Goal: Complete application form

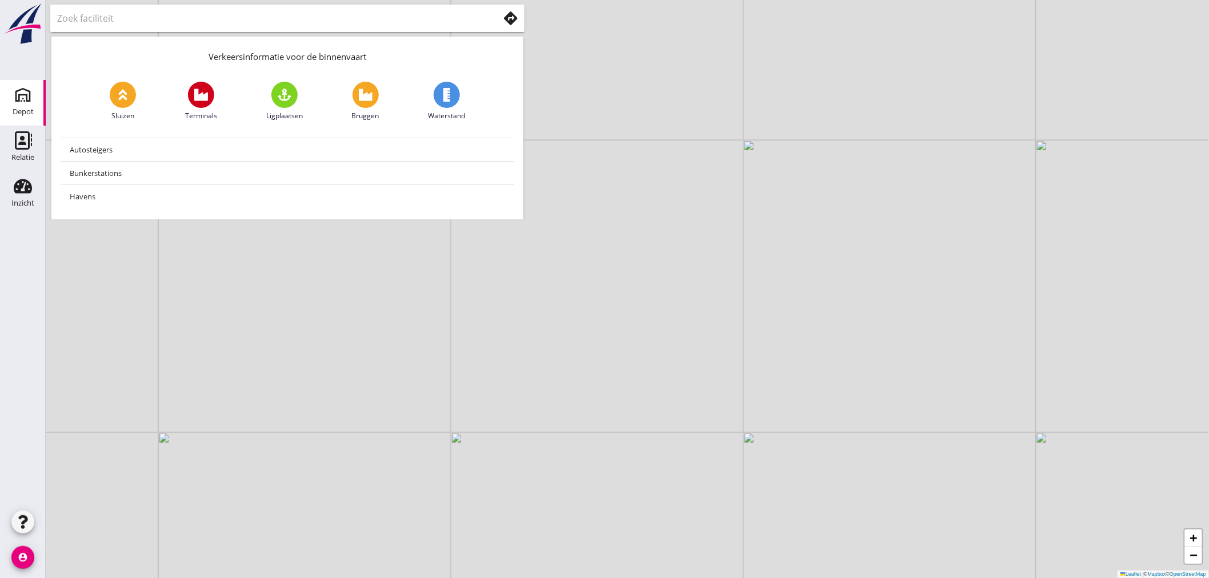
click at [29, 97] on use at bounding box center [23, 95] width 18 height 18
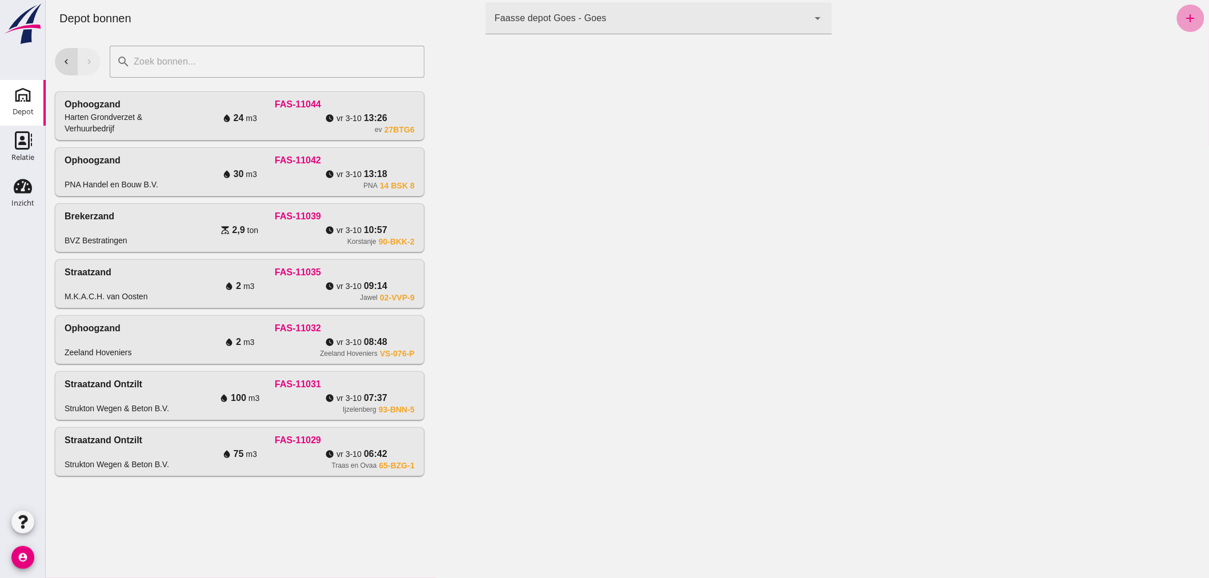
click at [1185, 18] on icon "add" at bounding box center [1191, 18] width 14 height 14
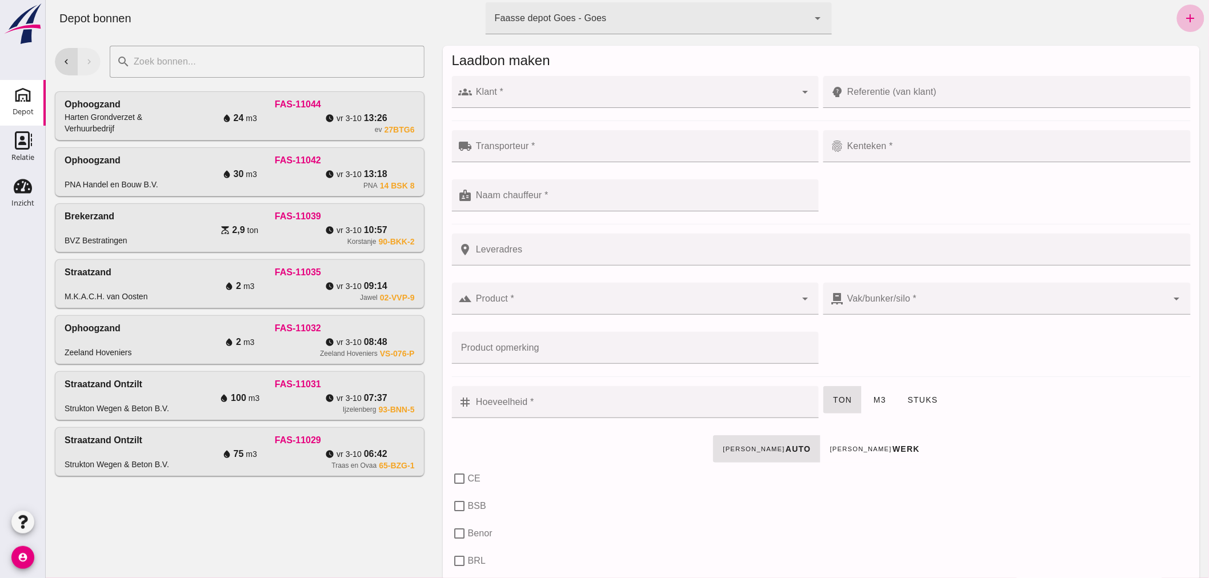
drag, startPoint x: 532, startPoint y: 94, endPoint x: 533, endPoint y: 115, distance: 21.8
click at [533, 94] on input "Klant *" at bounding box center [634, 98] width 324 height 14
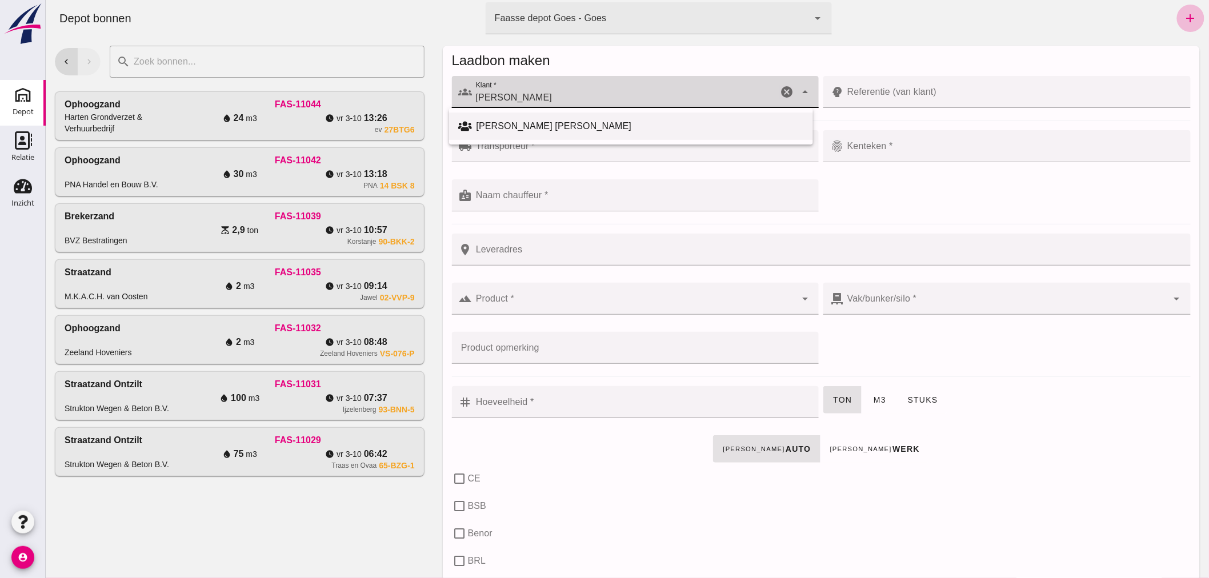
click at [481, 121] on div "[PERSON_NAME] [PERSON_NAME]" at bounding box center [640, 126] width 328 height 14
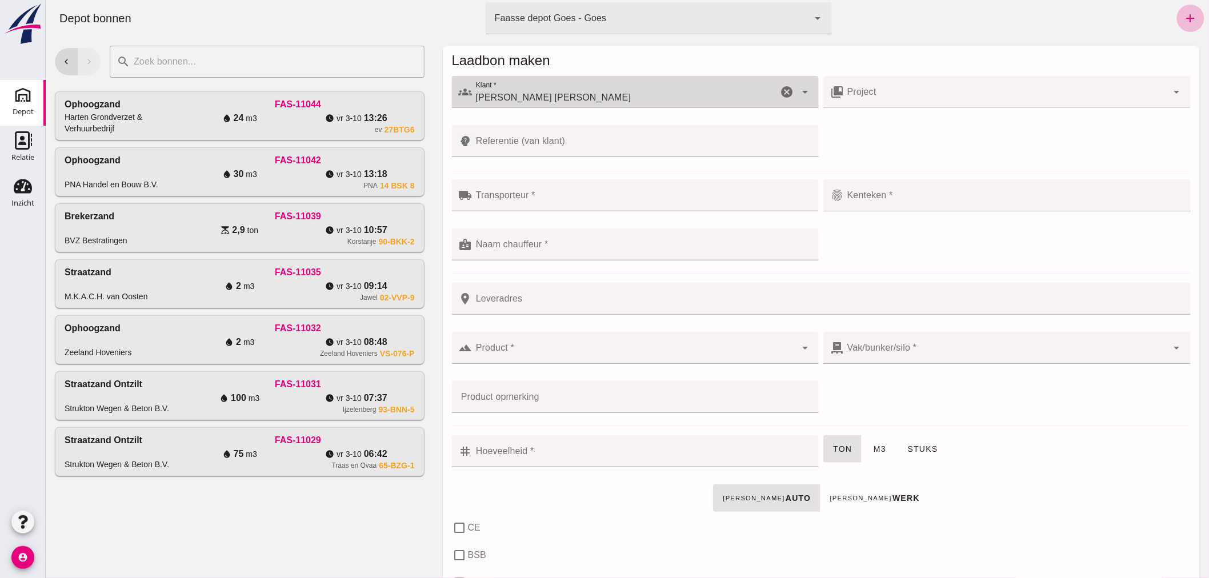
type input "[PERSON_NAME] [PERSON_NAME]"
click at [524, 197] on input "Transporteur *" at bounding box center [642, 201] width 340 height 14
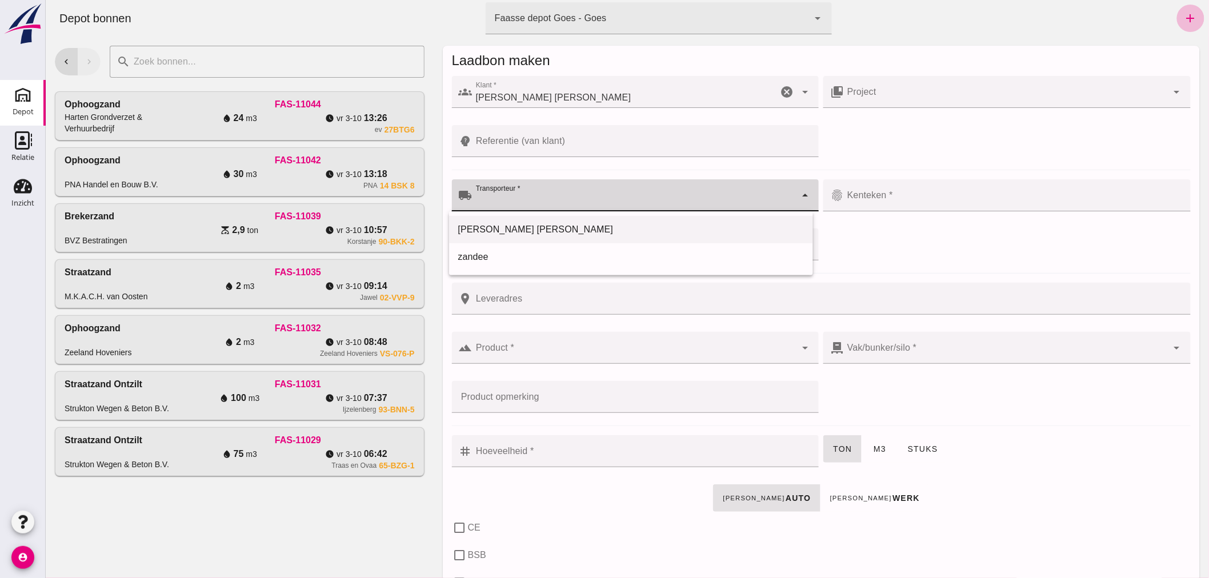
click at [505, 224] on div "[PERSON_NAME] [PERSON_NAME]" at bounding box center [631, 230] width 346 height 14
type input "[PERSON_NAME] [PERSON_NAME]"
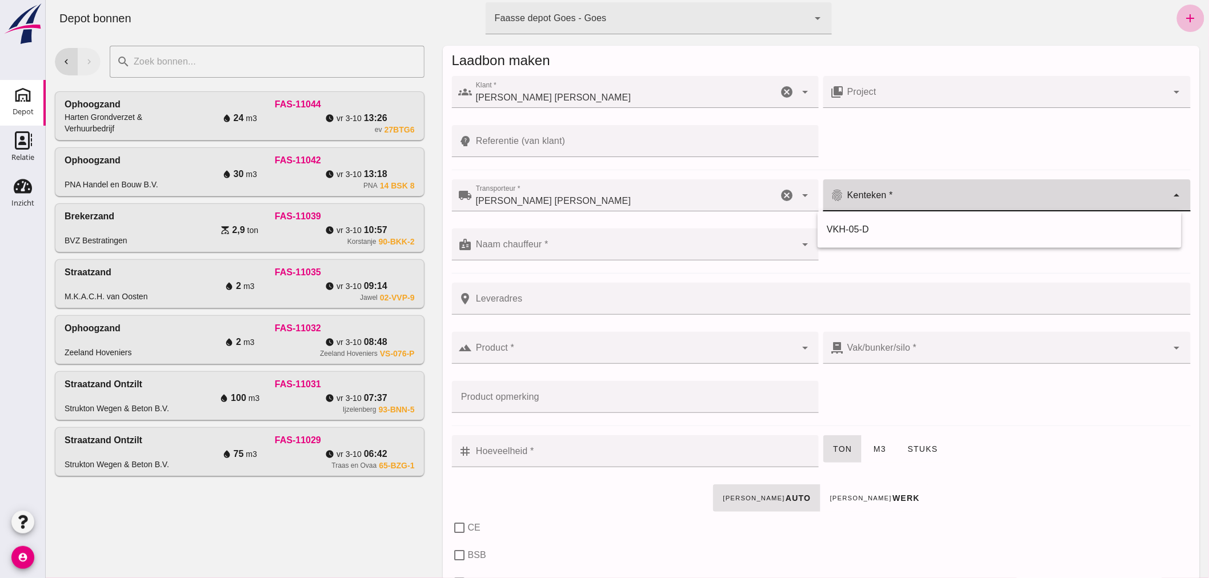
click at [894, 204] on input "Kenteken *" at bounding box center [1006, 201] width 324 height 14
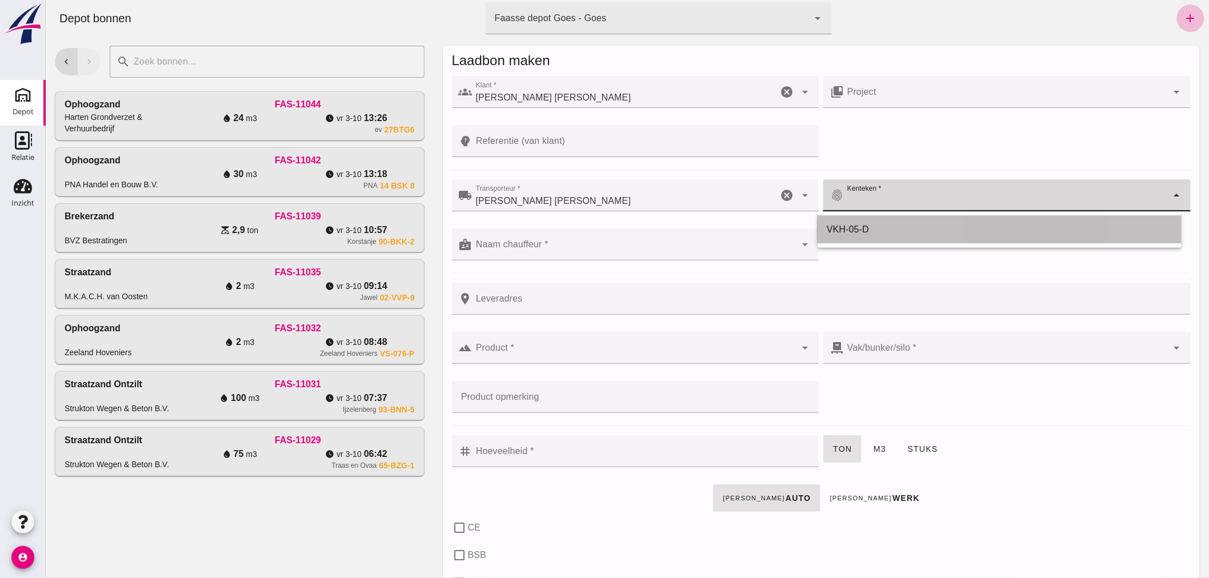
click at [861, 227] on div "VKH-05-D" at bounding box center [999, 230] width 346 height 14
type input "VKH-05-D"
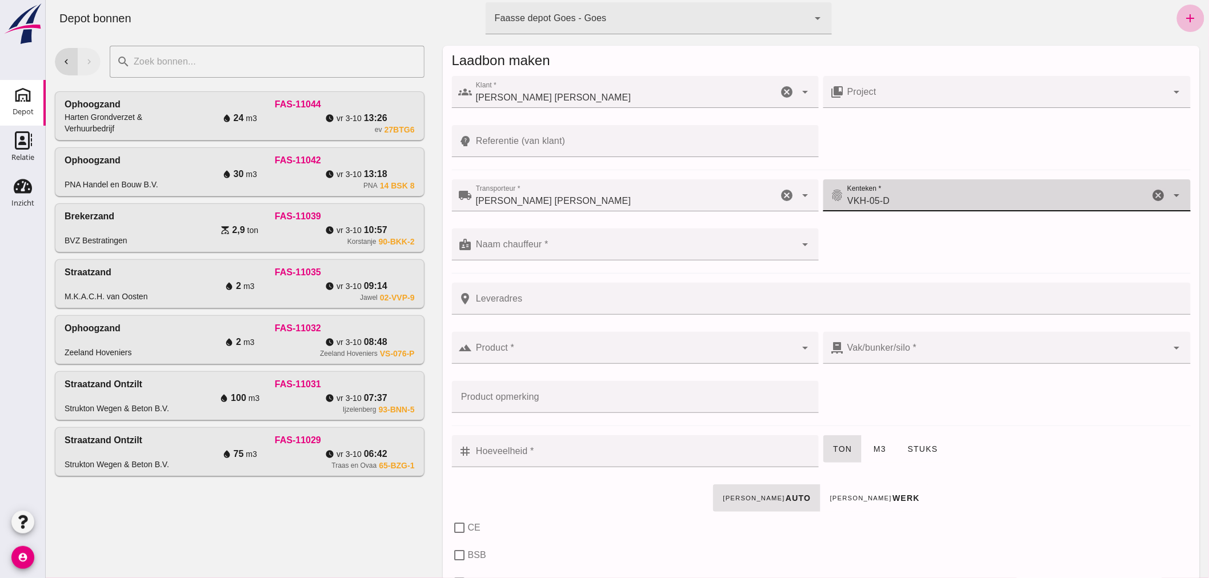
click at [659, 251] on input "Naam chauffeur *" at bounding box center [634, 250] width 324 height 14
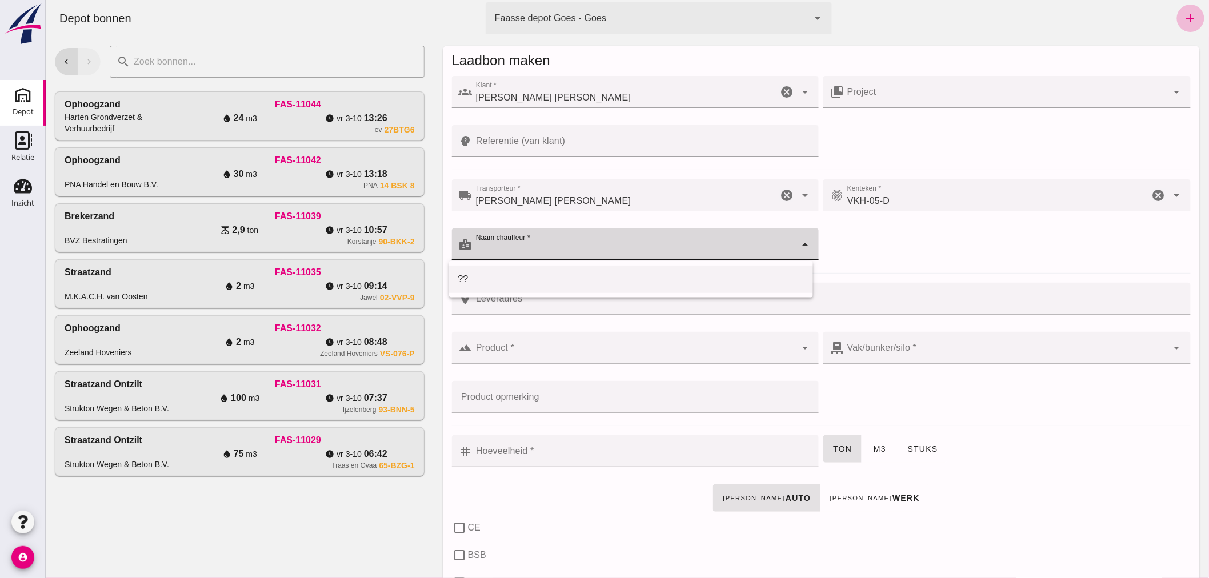
click at [592, 282] on div "??" at bounding box center [631, 280] width 346 height 14
type input "??"
click at [589, 347] on input "Product *" at bounding box center [634, 354] width 324 height 14
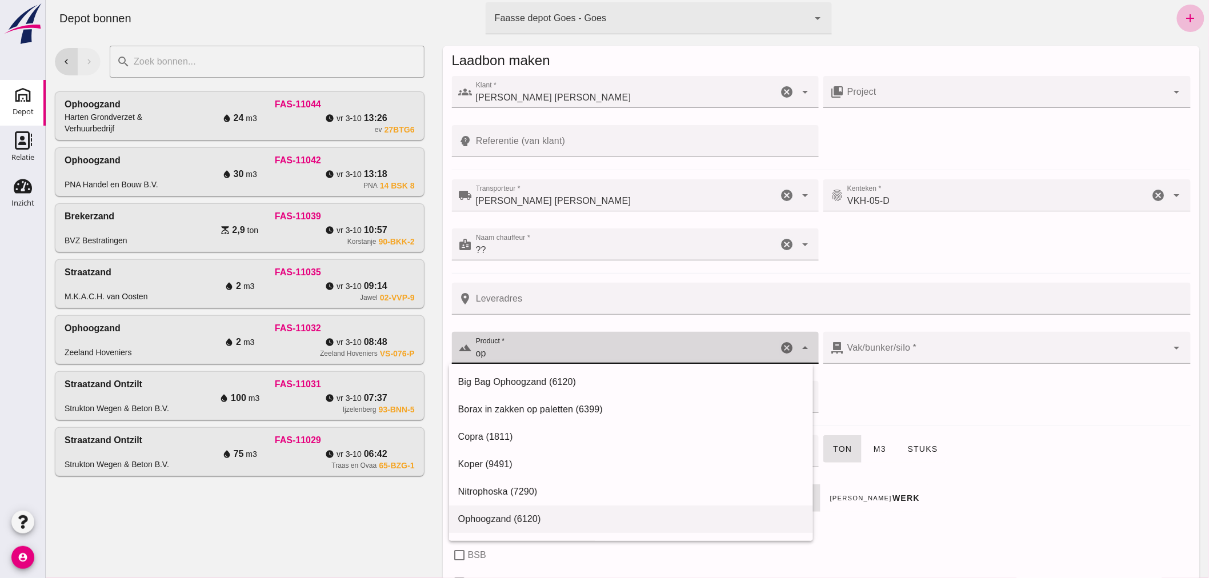
click at [534, 519] on div "Ophoogzand (6120)" at bounding box center [631, 520] width 346 height 14
type input "Ophoogzand (6120)"
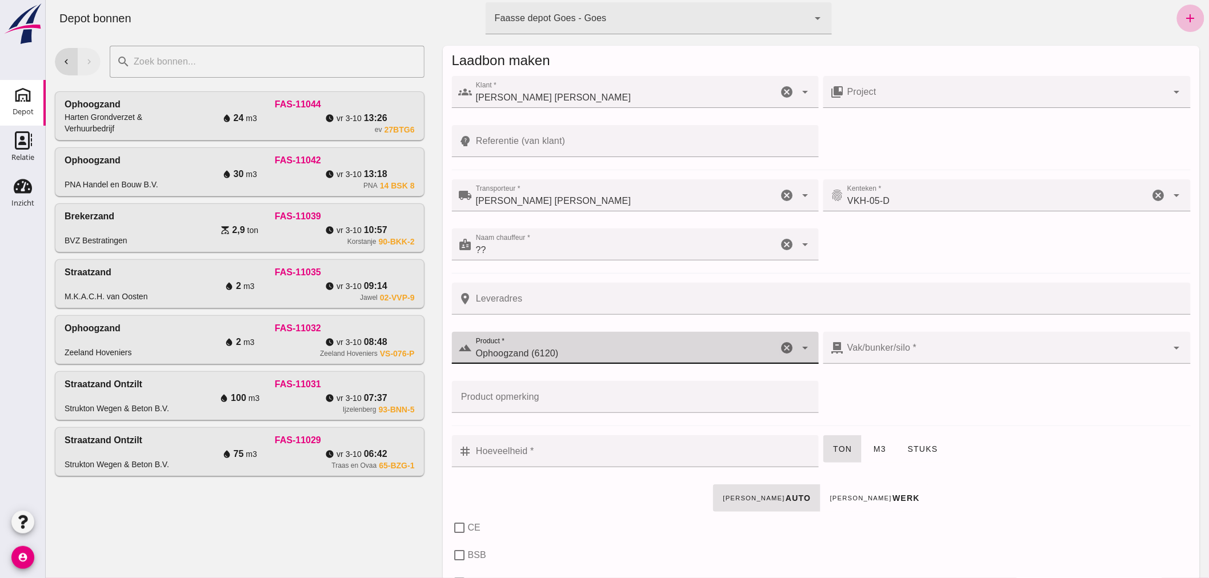
checkbox input "true"
type input "40"
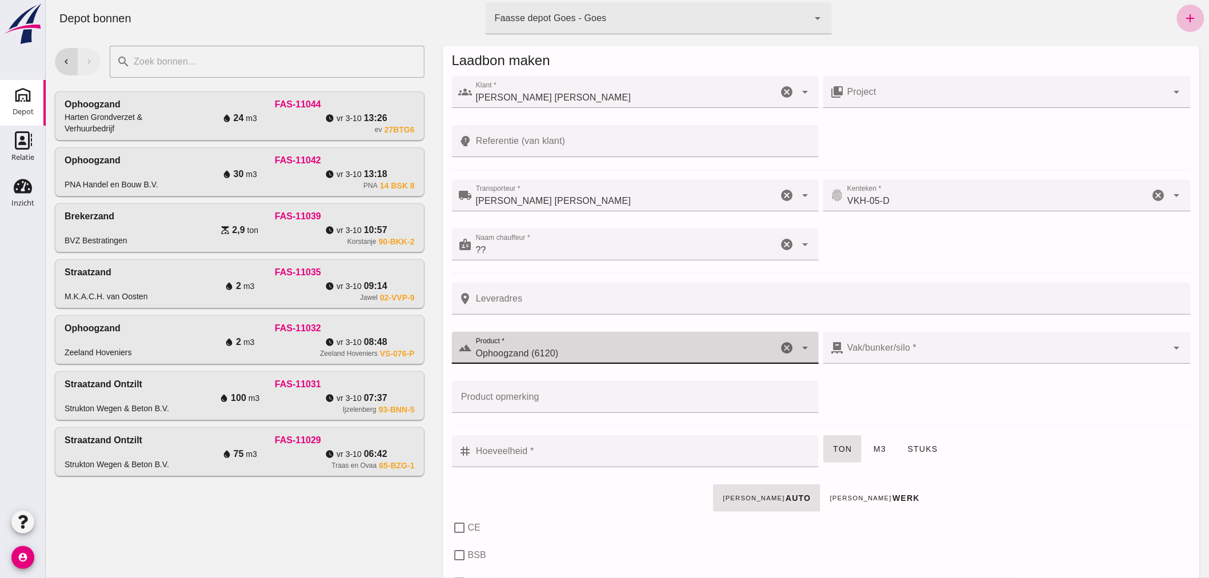
checkbox input "true"
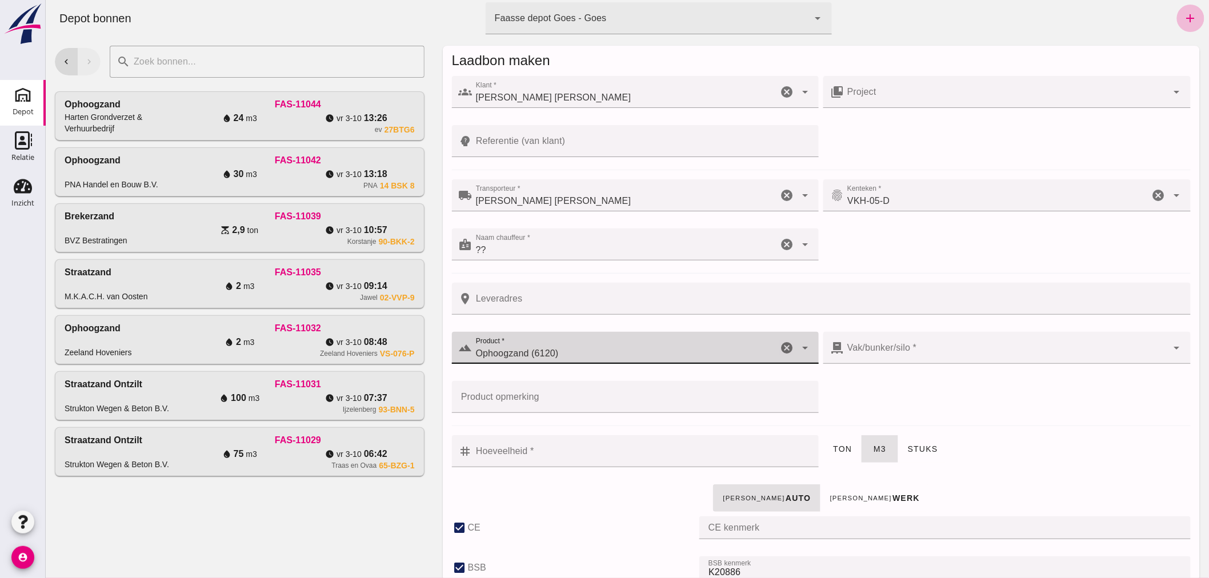
type input "Ophoogzand (6120)"
click at [905, 340] on div at bounding box center [1006, 348] width 324 height 32
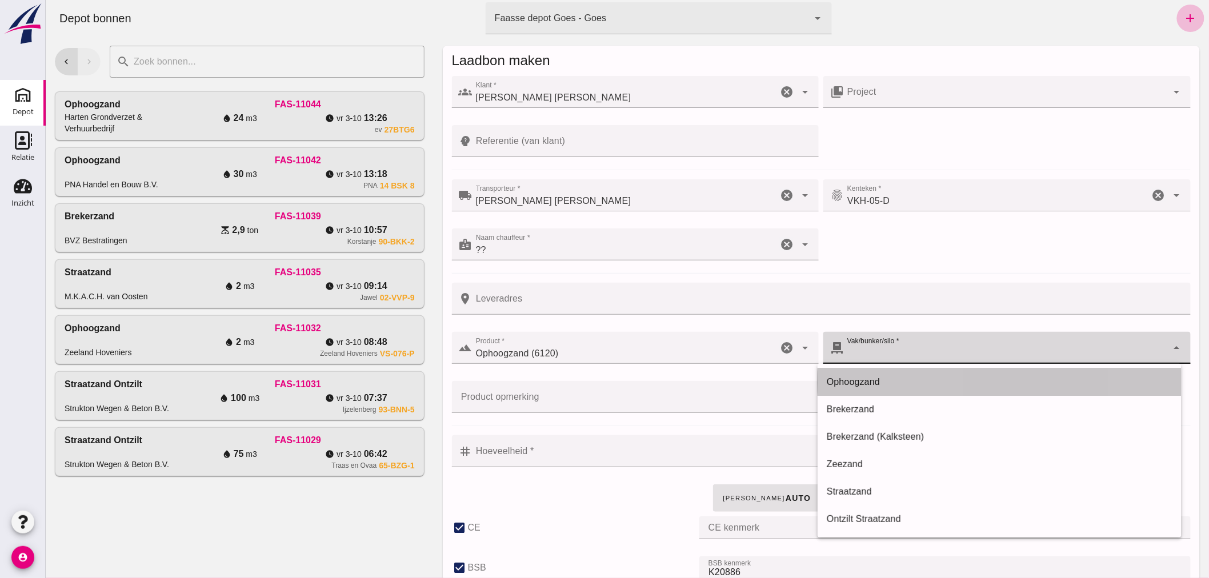
click at [860, 380] on div "Ophoogzand" at bounding box center [999, 383] width 346 height 14
type input "38"
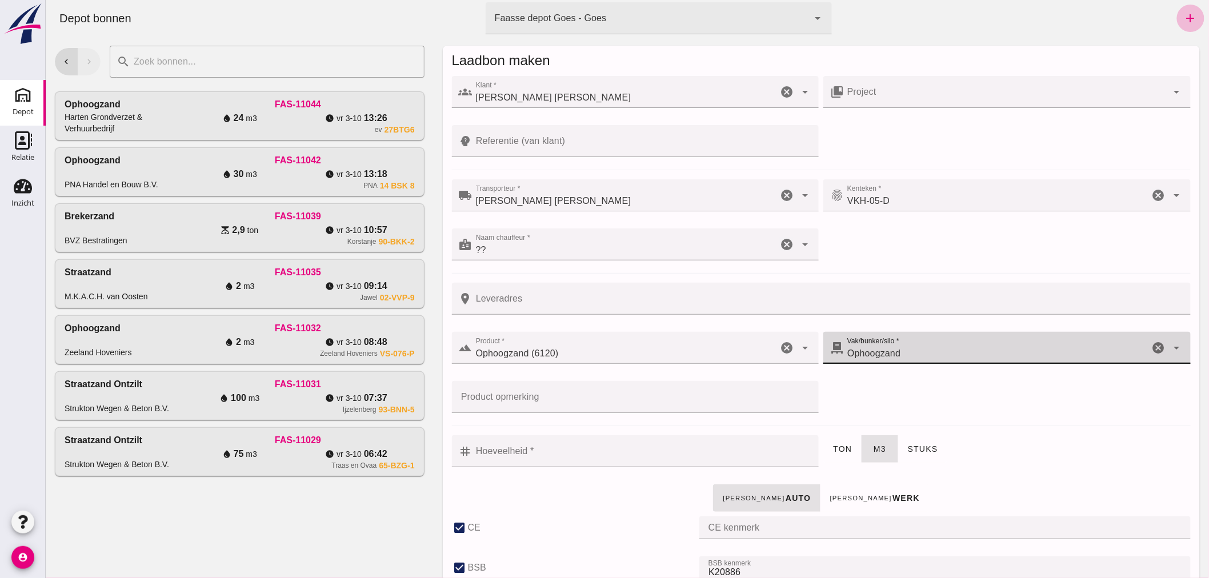
click at [557, 453] on input "Hoeveelheid *" at bounding box center [642, 452] width 340 height 32
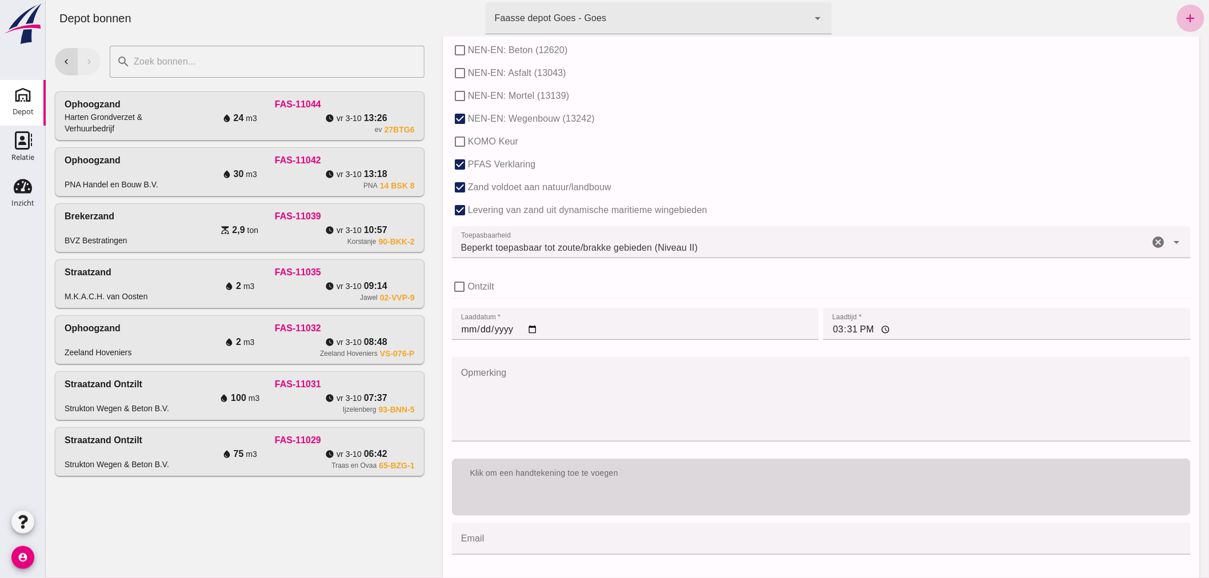
scroll to position [698, 0]
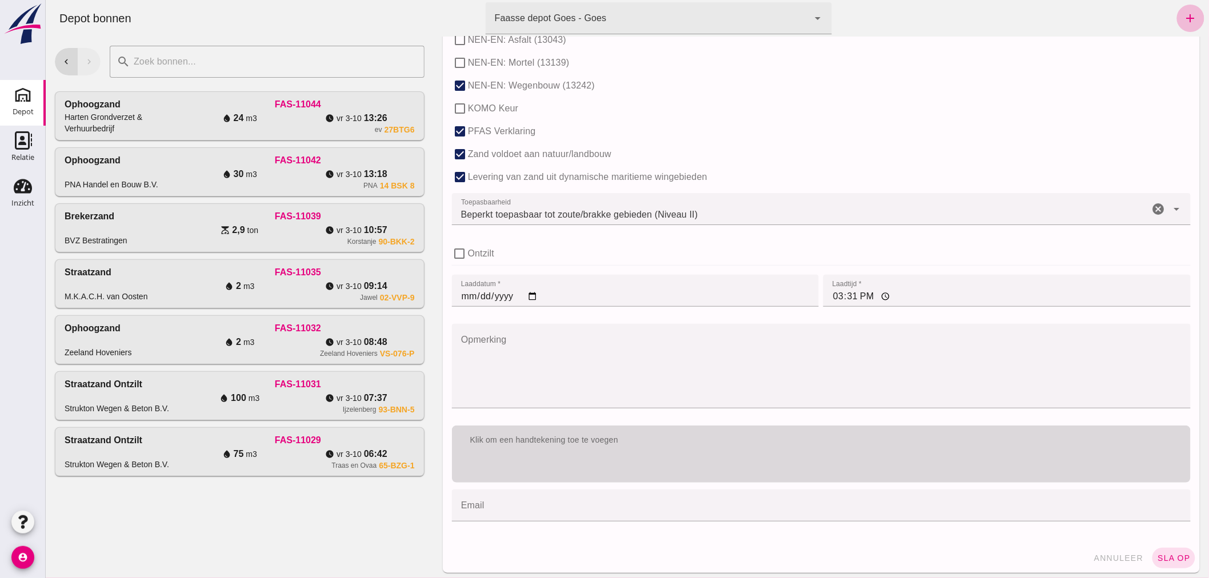
type input "1"
click at [656, 457] on div "Klik om een handtekening toe te voegen" at bounding box center [821, 454] width 739 height 57
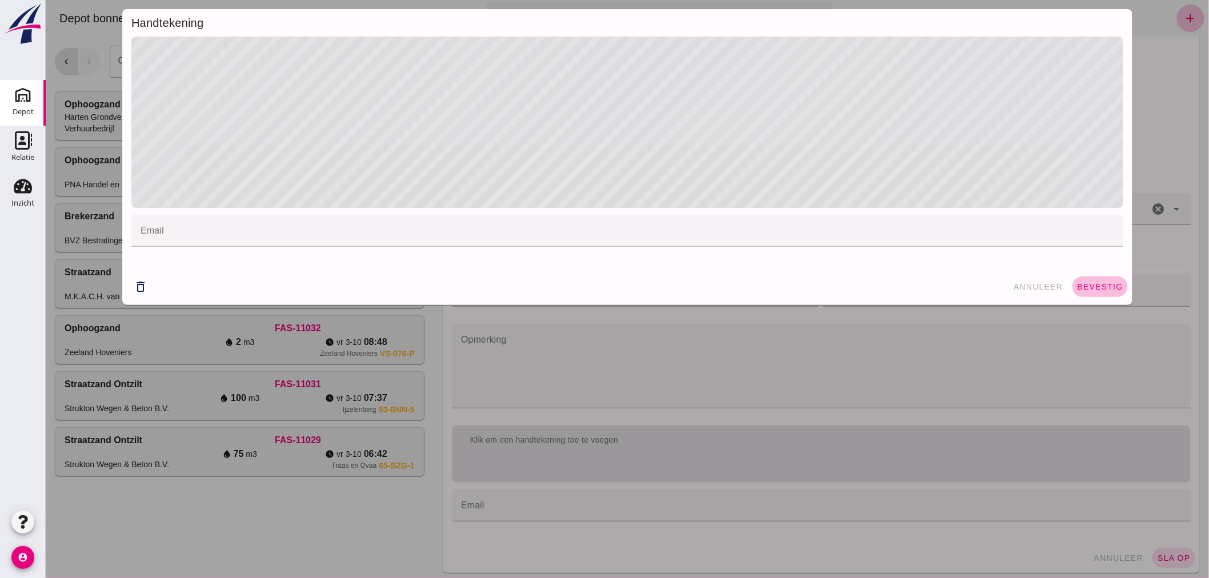
drag, startPoint x: 1084, startPoint y: 285, endPoint x: 1069, endPoint y: 304, distance: 24.1
click at [1083, 287] on span "bevestig" at bounding box center [1100, 286] width 46 height 9
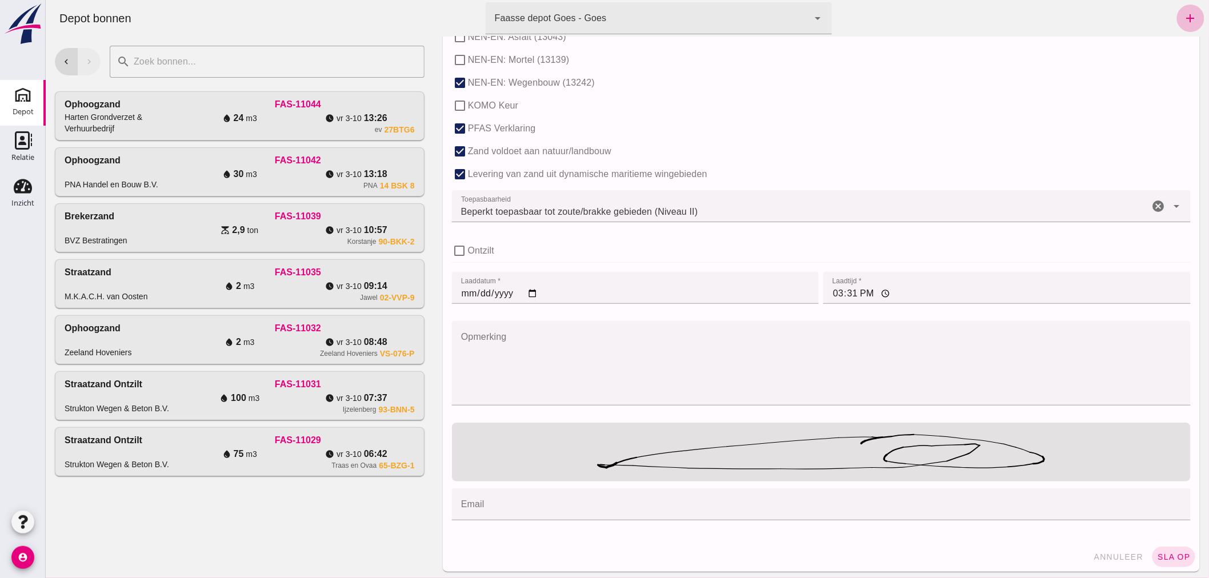
scroll to position [704, 0]
click at [1157, 550] on span "sla op" at bounding box center [1174, 554] width 34 height 9
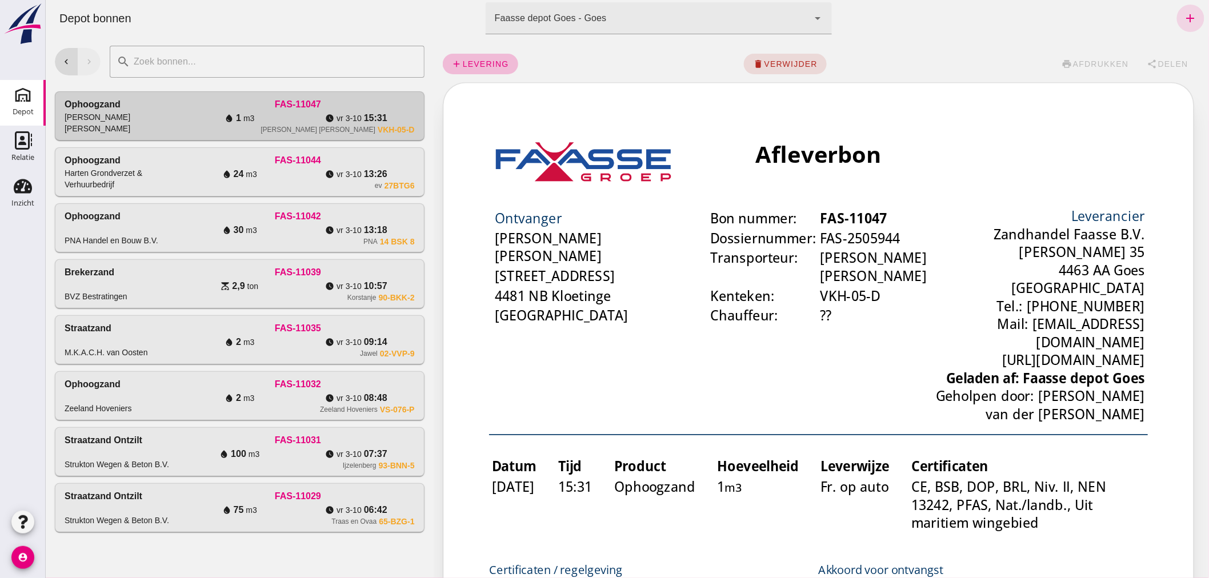
scroll to position [0, 0]
